Goal: Task Accomplishment & Management: Manage account settings

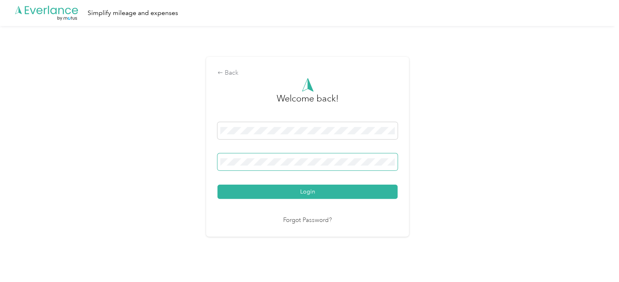
click at [217, 184] on button "Login" at bounding box center [307, 191] width 180 height 14
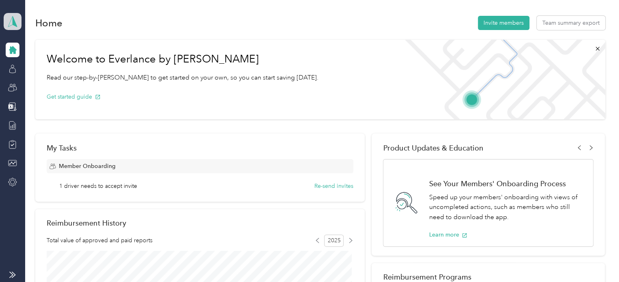
click at [19, 24] on span at bounding box center [13, 21] width 18 height 17
click at [48, 83] on div "Personal dashboard" at bounding box center [36, 85] width 51 height 9
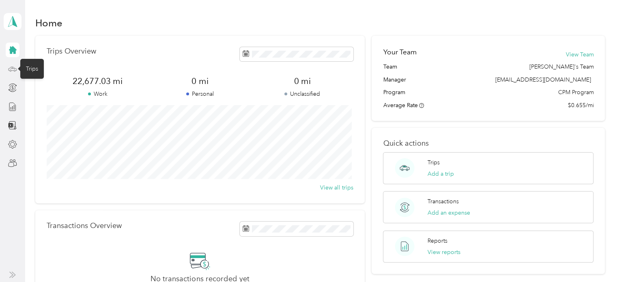
click at [13, 67] on icon at bounding box center [12, 68] width 9 height 9
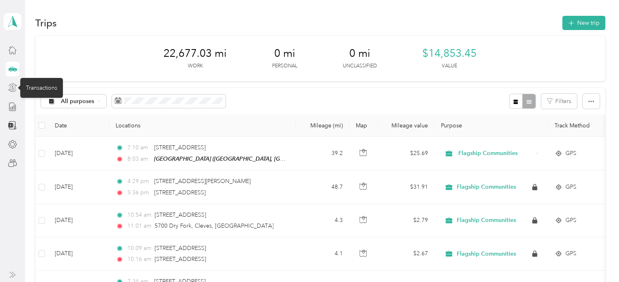
click at [11, 90] on icon at bounding box center [12, 87] width 9 height 9
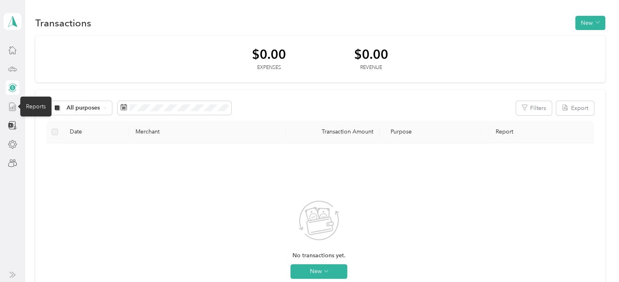
click at [13, 110] on icon at bounding box center [12, 106] width 9 height 9
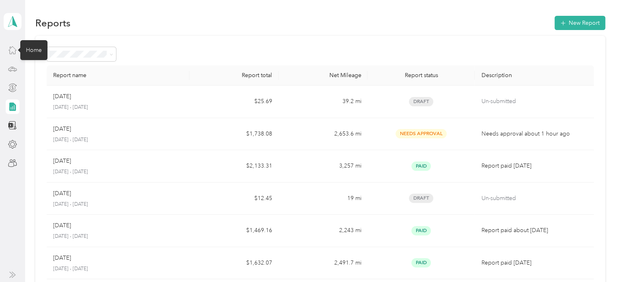
click at [13, 48] on icon at bounding box center [12, 49] width 9 height 9
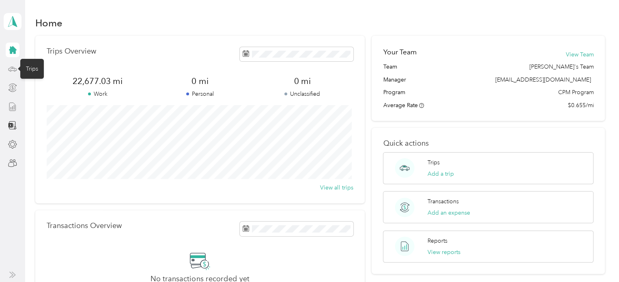
click at [15, 66] on icon at bounding box center [12, 68] width 9 height 9
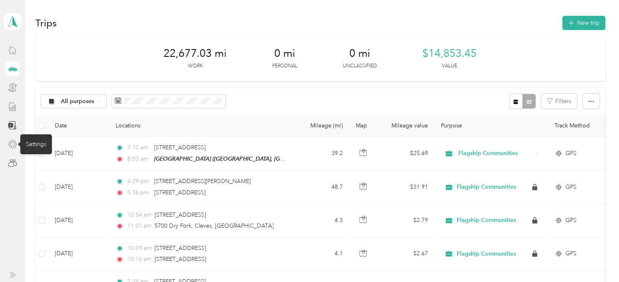
click at [13, 142] on icon at bounding box center [12, 144] width 9 height 9
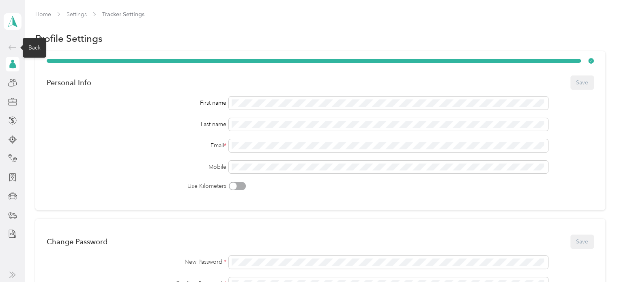
click at [11, 47] on icon at bounding box center [13, 48] width 10 height 10
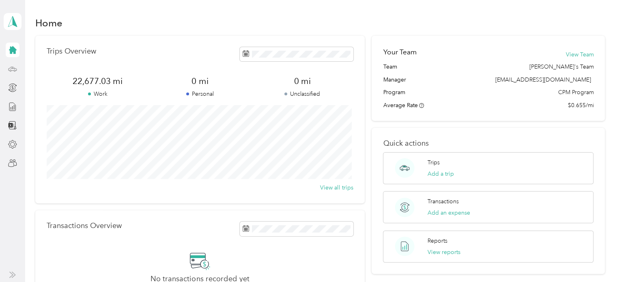
click at [11, 71] on icon at bounding box center [12, 68] width 9 height 9
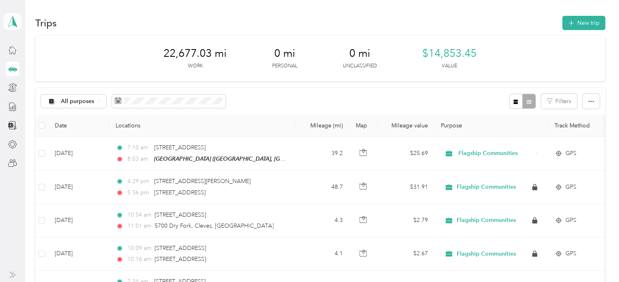
click at [19, 22] on span at bounding box center [13, 21] width 18 height 17
click at [53, 71] on div "Team dashboard Personal dashboard Log out" at bounding box center [88, 85] width 159 height 51
click at [15, 26] on icon at bounding box center [12, 21] width 12 height 11
click at [35, 62] on div "Team dashboard" at bounding box center [32, 65] width 43 height 9
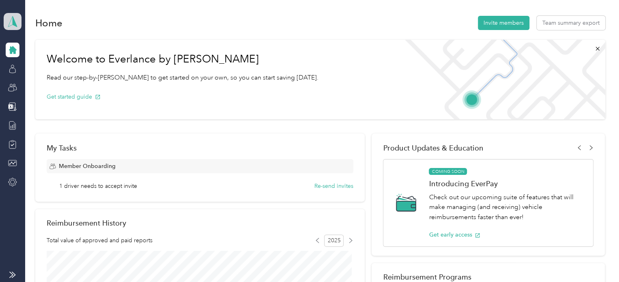
click at [18, 26] on icon at bounding box center [12, 21] width 12 height 11
click at [44, 103] on div "Log out" at bounding box center [88, 103] width 159 height 14
